Goal: Find specific page/section: Find specific page/section

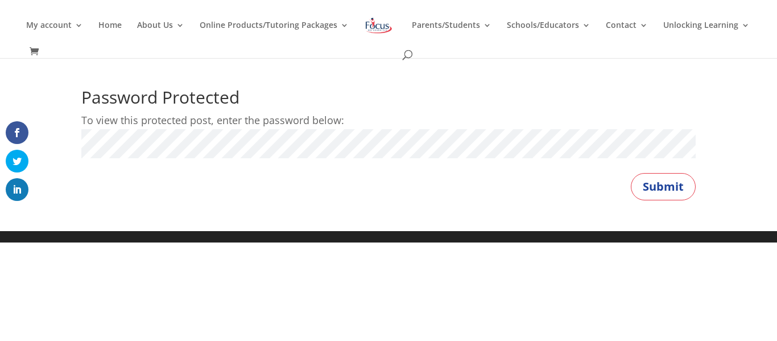
click at [631, 173] on button "Submit" at bounding box center [663, 186] width 65 height 27
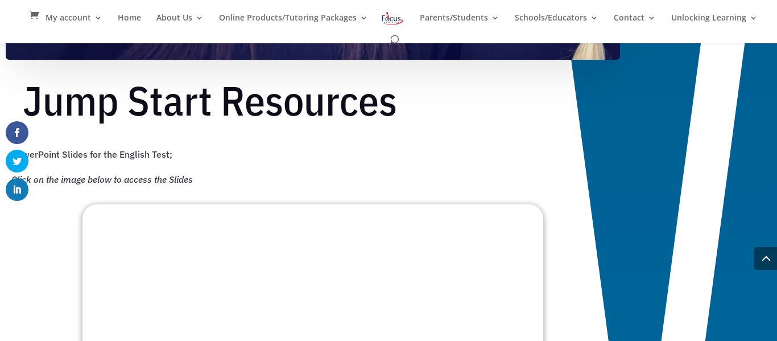
scroll to position [842, 0]
